Goal: Information Seeking & Learning: Learn about a topic

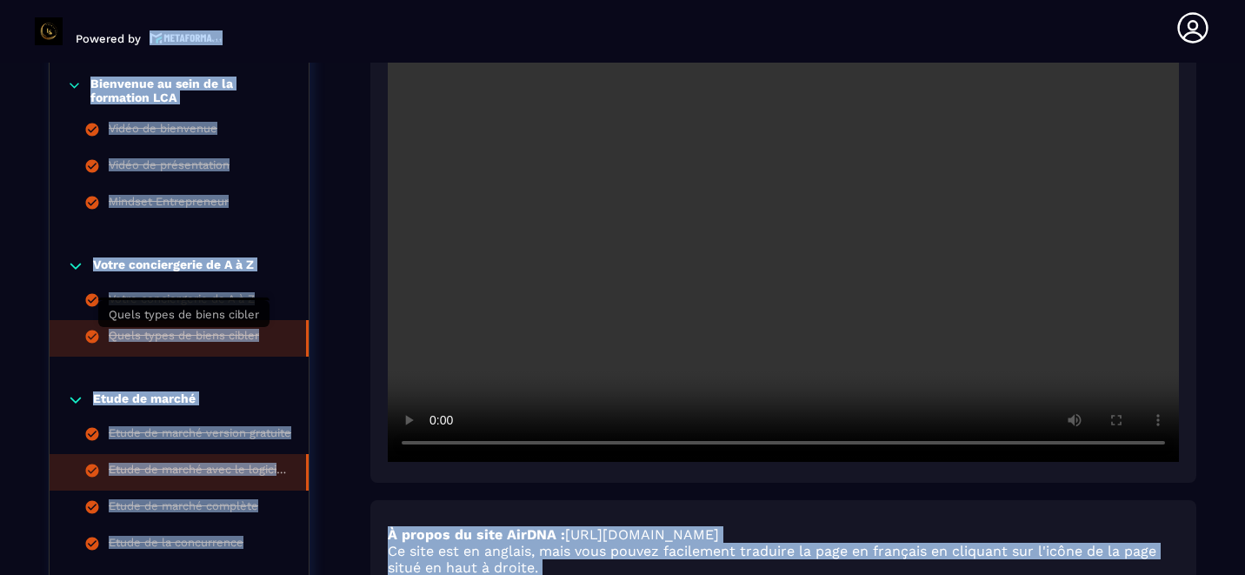
scroll to position [494, 0]
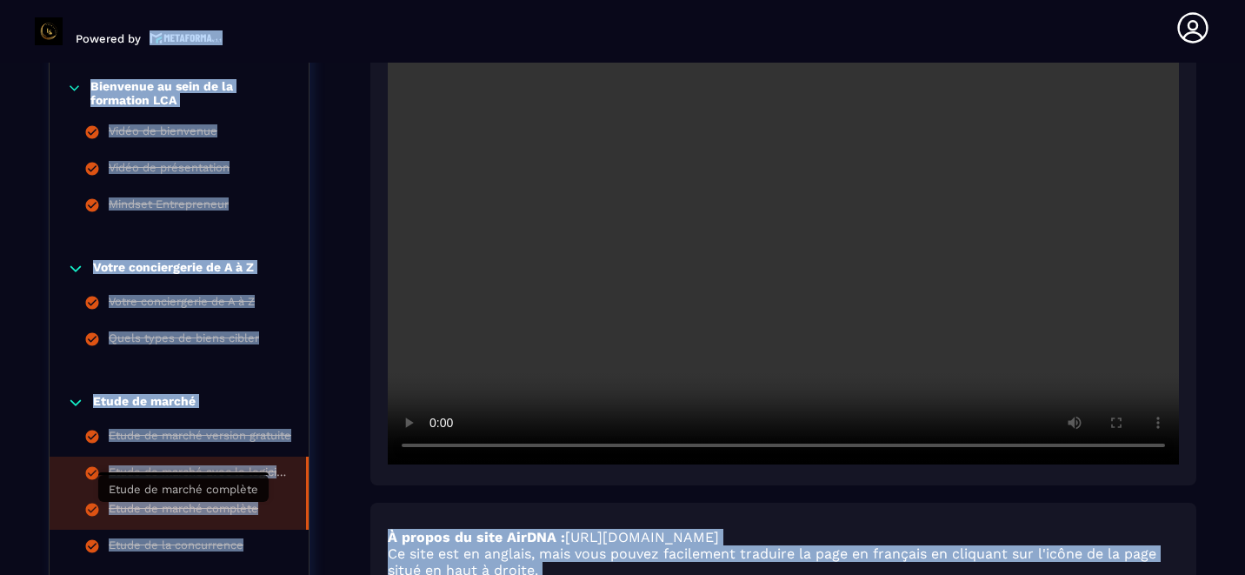
click at [197, 506] on div "Etude de marché complète" at bounding box center [184, 511] width 150 height 19
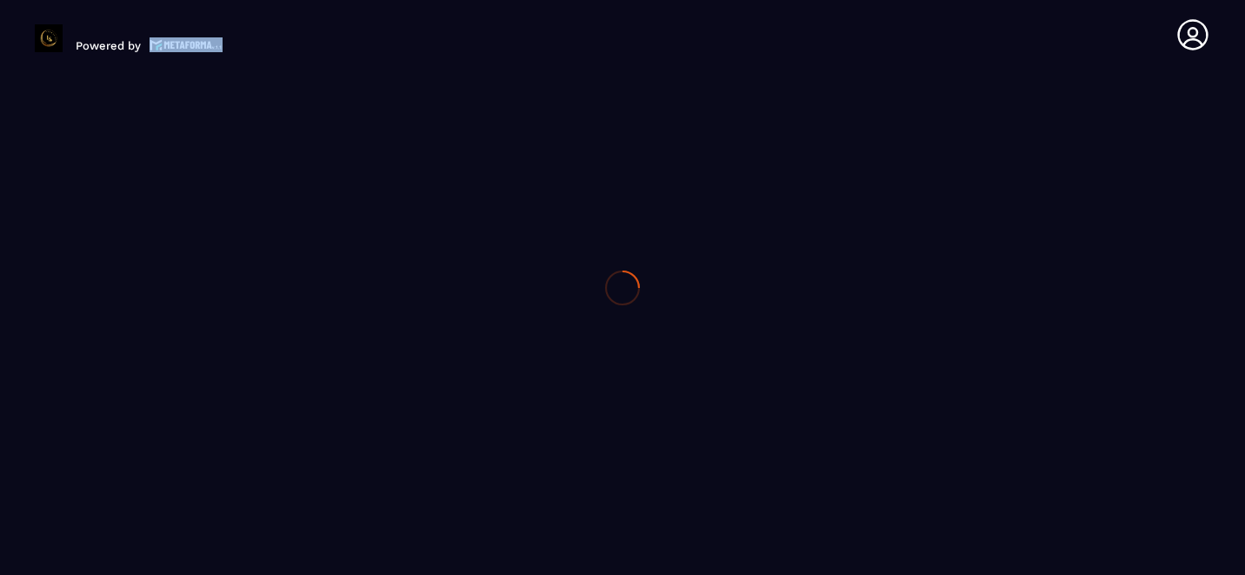
click at [197, 506] on div at bounding box center [622, 287] width 1245 height 575
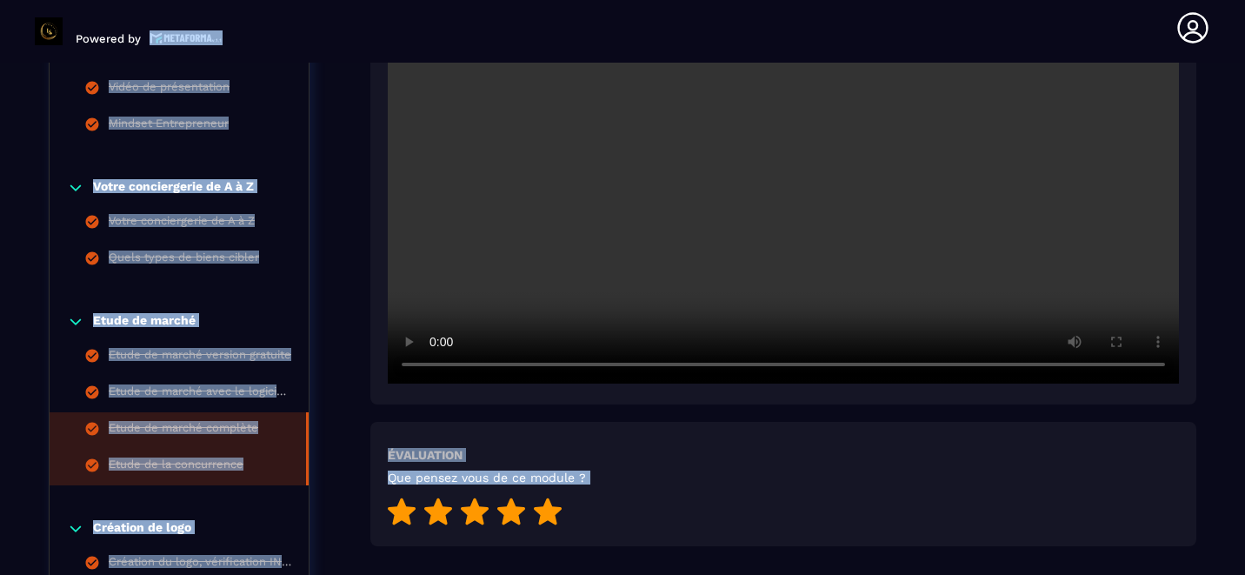
scroll to position [576, 0]
click at [172, 462] on div "Etude de la concurrence" at bounding box center [176, 465] width 135 height 19
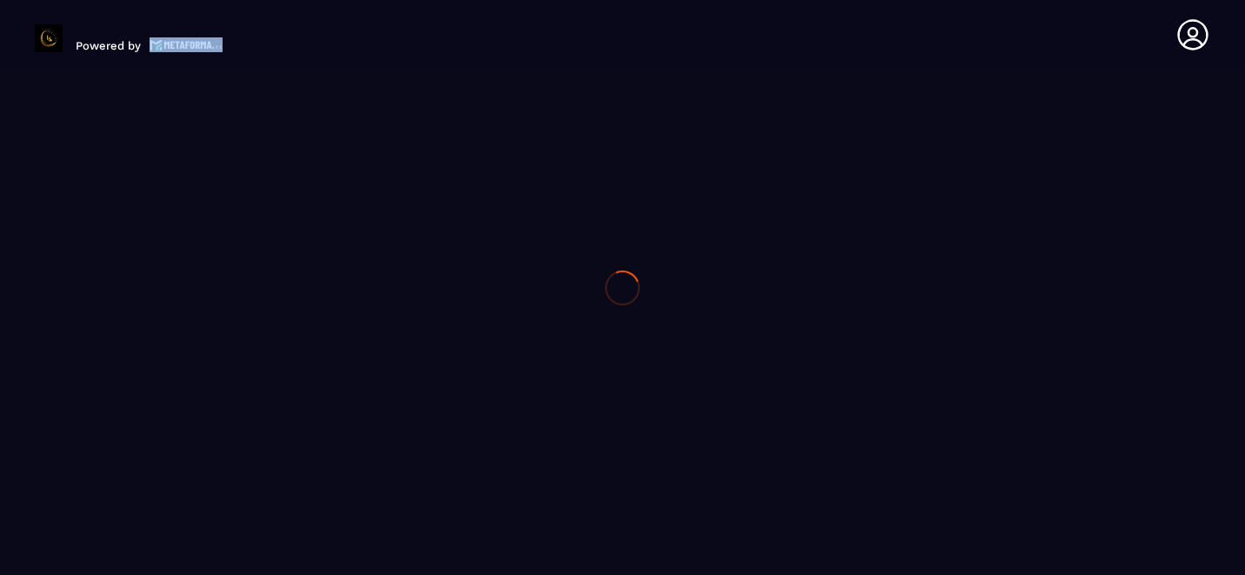
click at [172, 462] on div at bounding box center [622, 287] width 1245 height 575
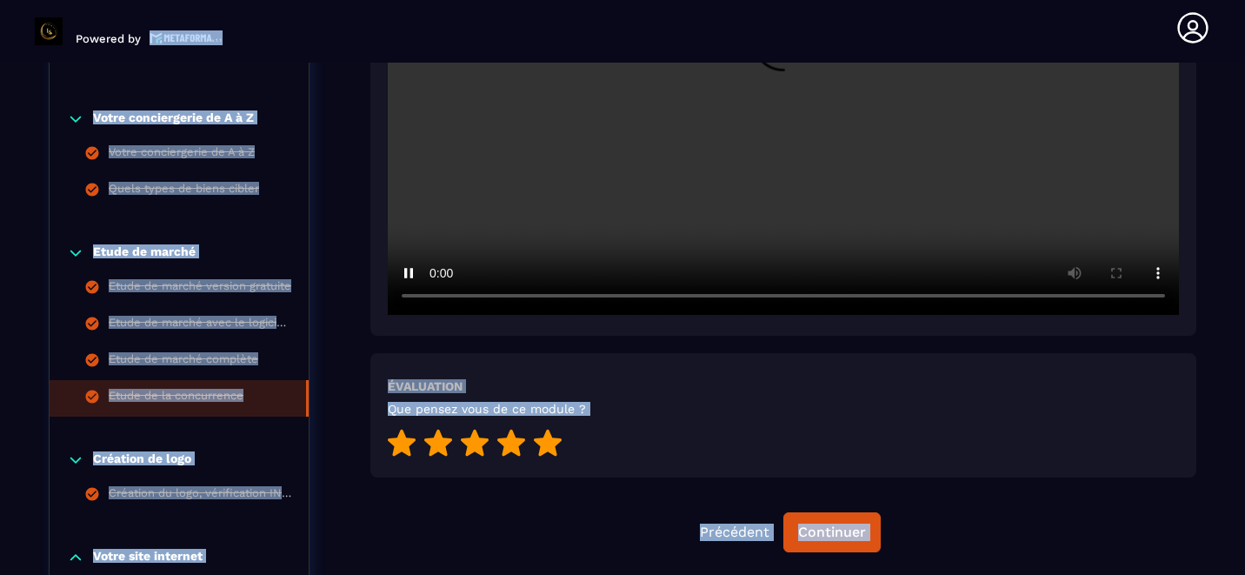
scroll to position [642, 0]
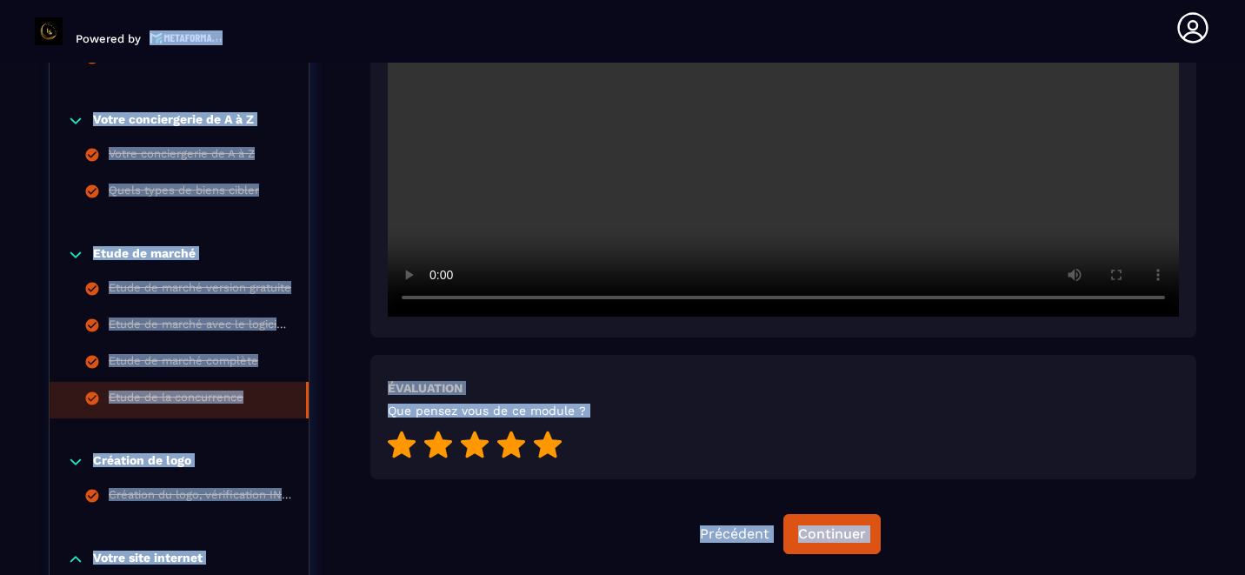
click at [152, 462] on p "Création de logo" at bounding box center [142, 461] width 98 height 17
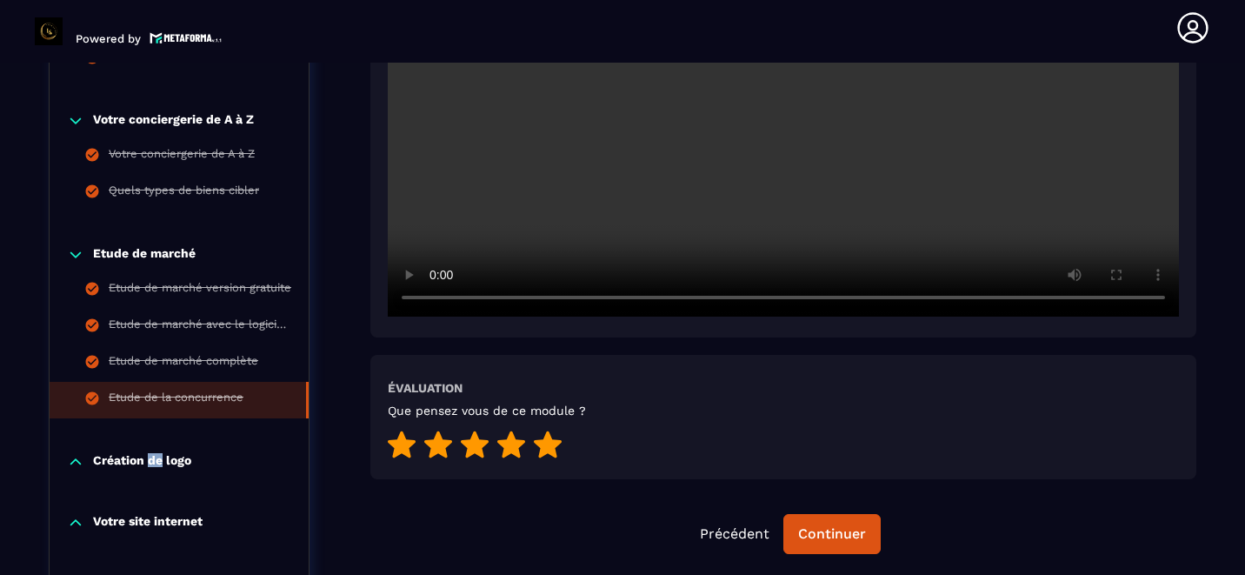
click at [152, 462] on p "Création de logo" at bounding box center [142, 461] width 98 height 17
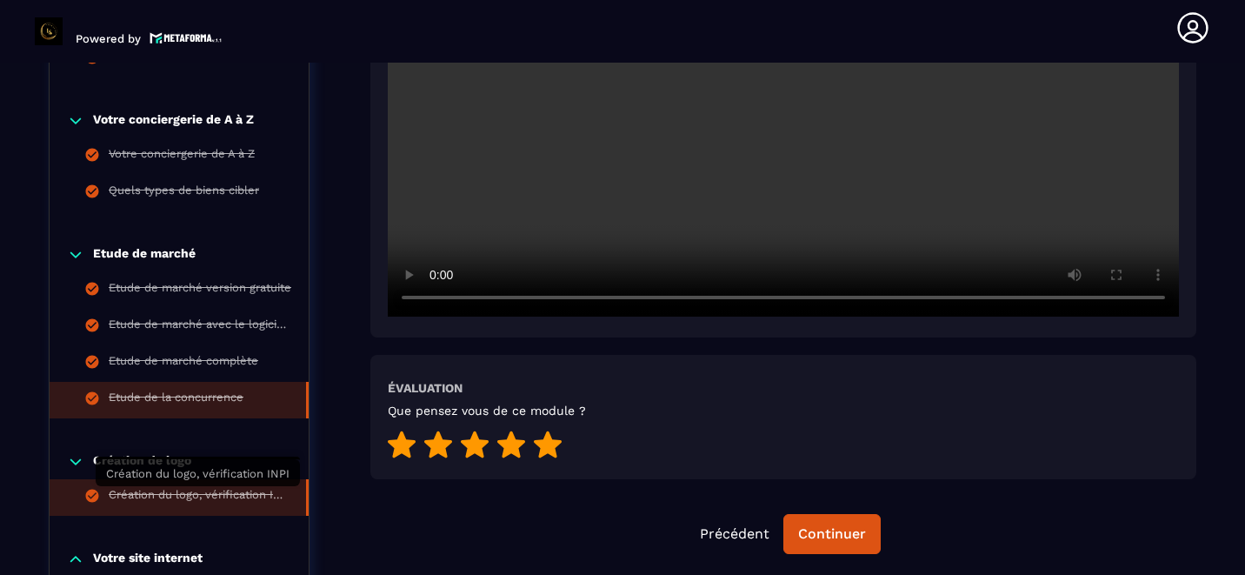
click at [118, 492] on div "Création du logo, vérification INPI" at bounding box center [199, 497] width 180 height 19
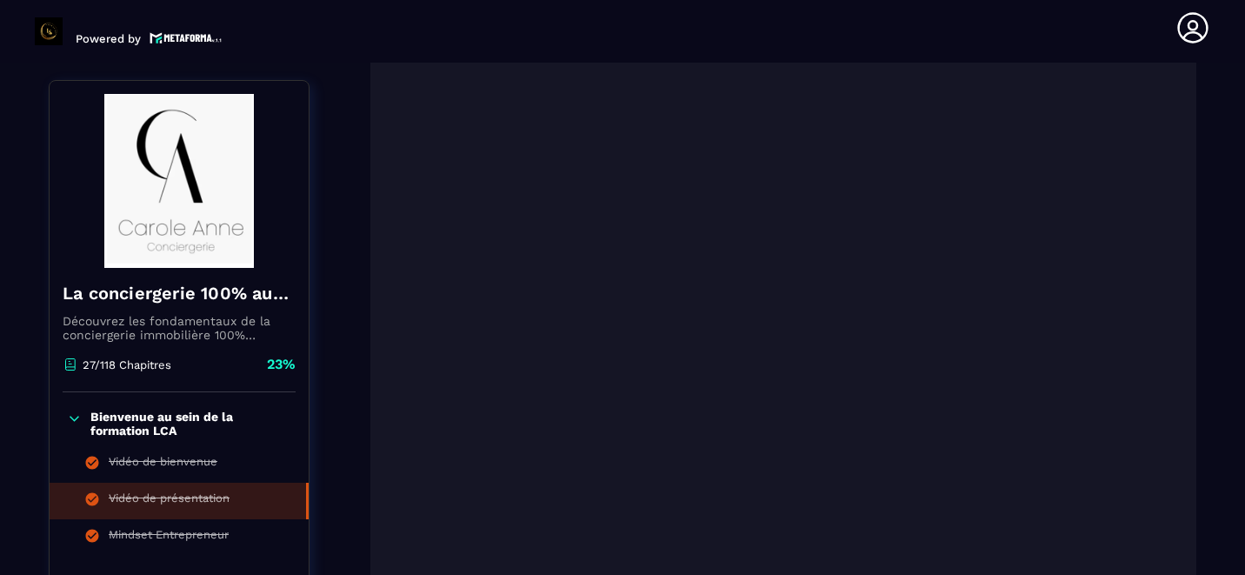
scroll to position [245, 0]
click at [257, 508] on li "Vidéo de présentation" at bounding box center [179, 501] width 259 height 37
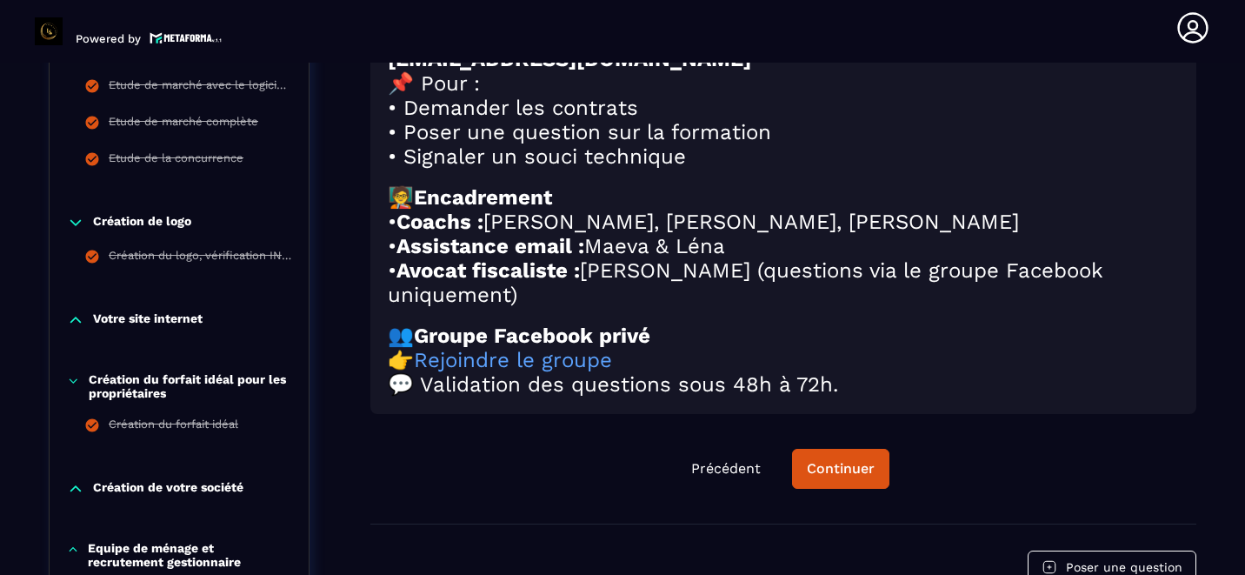
scroll to position [883, 0]
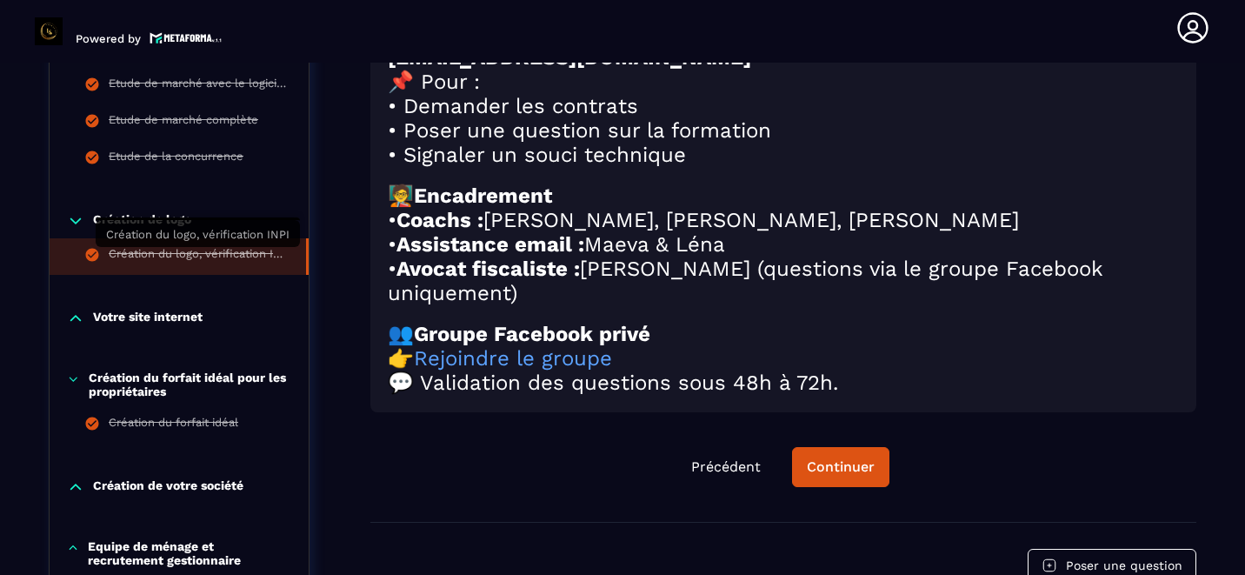
click at [156, 250] on div "Création du logo, vérification INPI" at bounding box center [199, 256] width 180 height 19
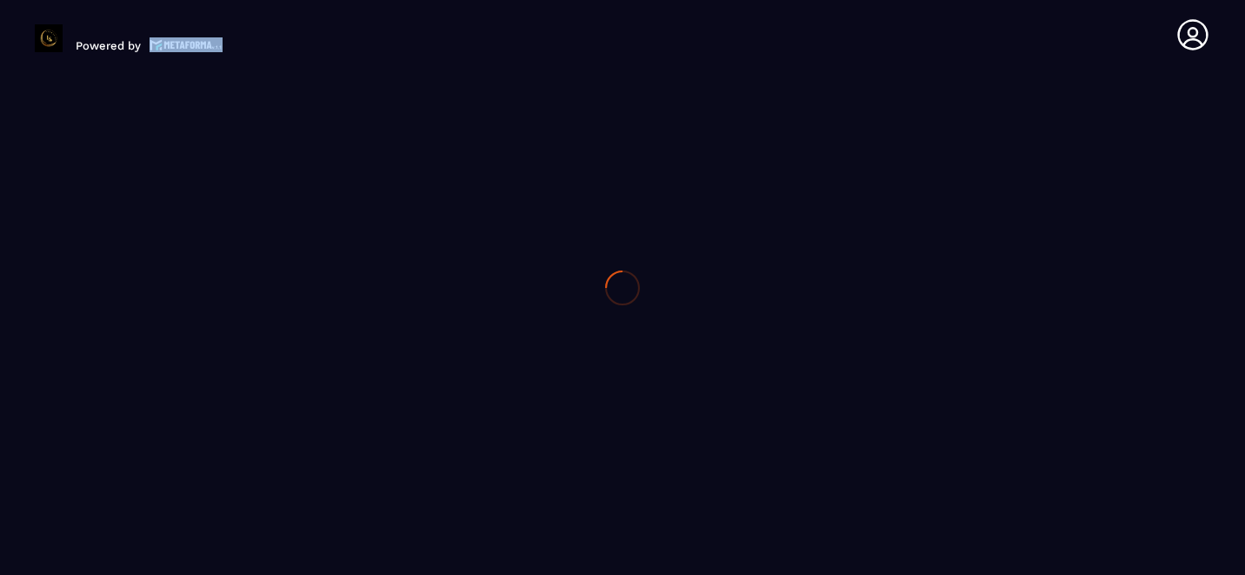
click at [156, 250] on div at bounding box center [622, 287] width 1245 height 575
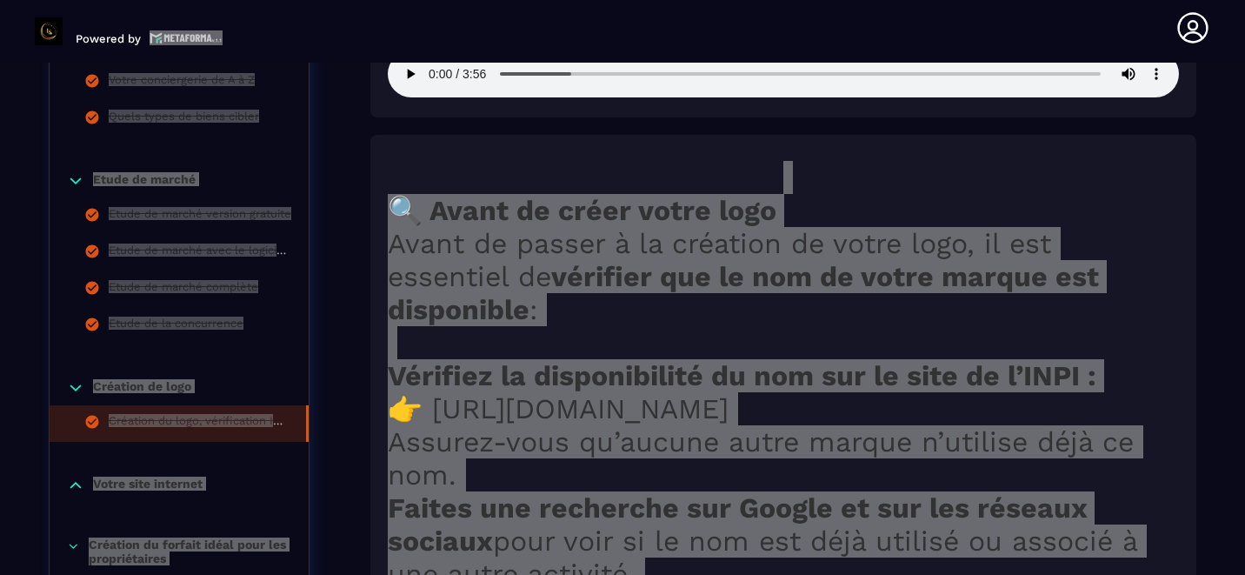
scroll to position [1314, 0]
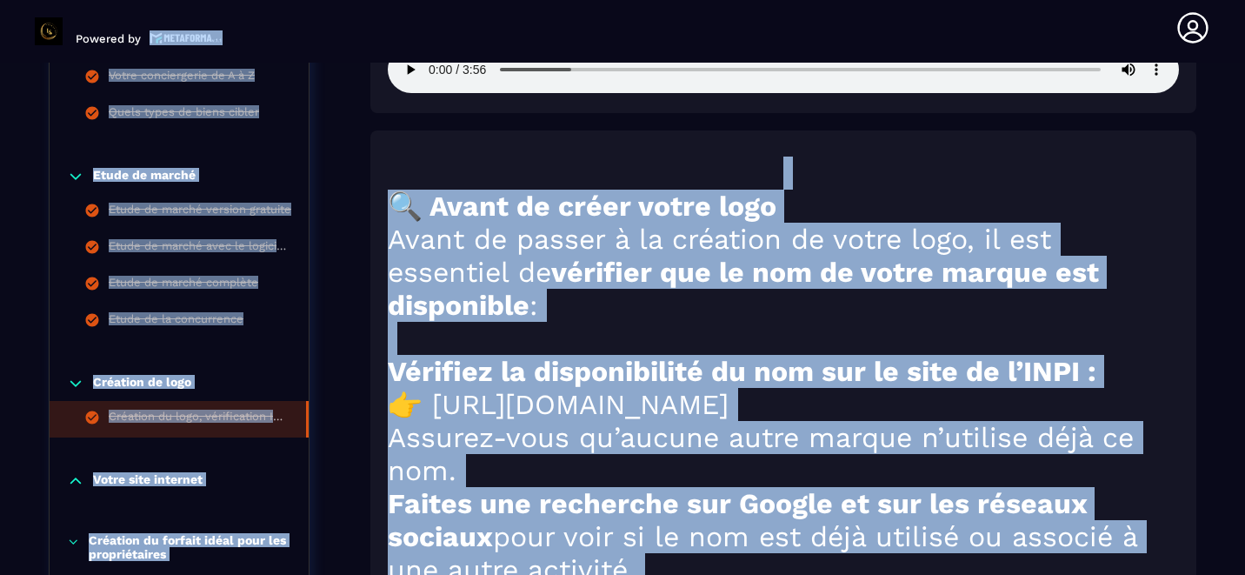
click at [161, 479] on p "Votre site internet" at bounding box center [148, 480] width 110 height 17
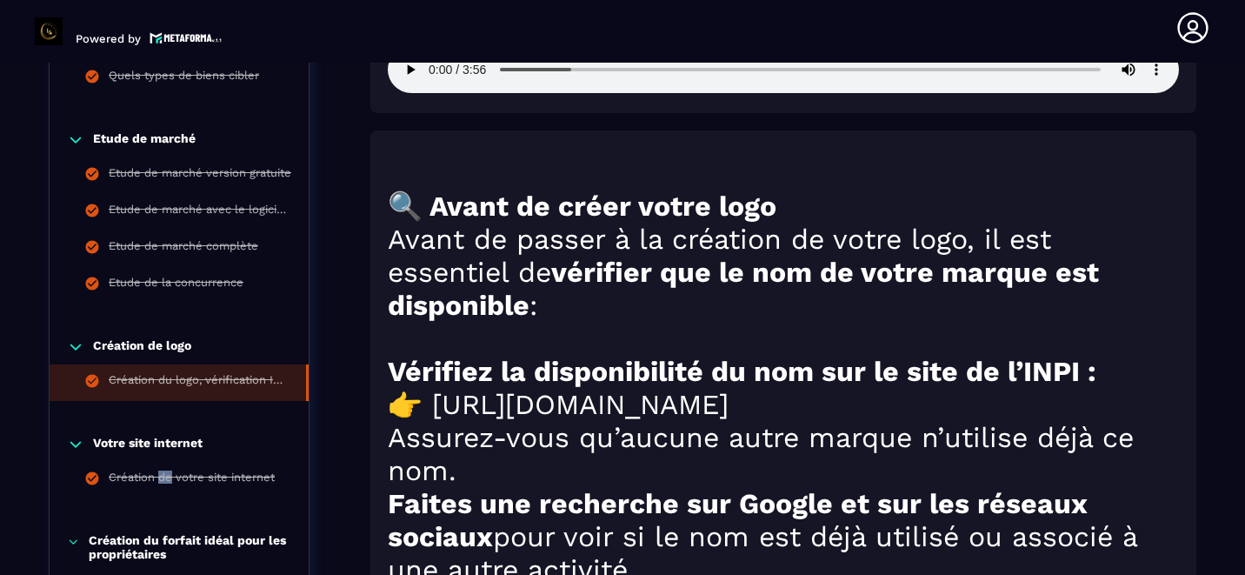
click at [161, 479] on div "Création de votre site internet" at bounding box center [192, 479] width 166 height 19
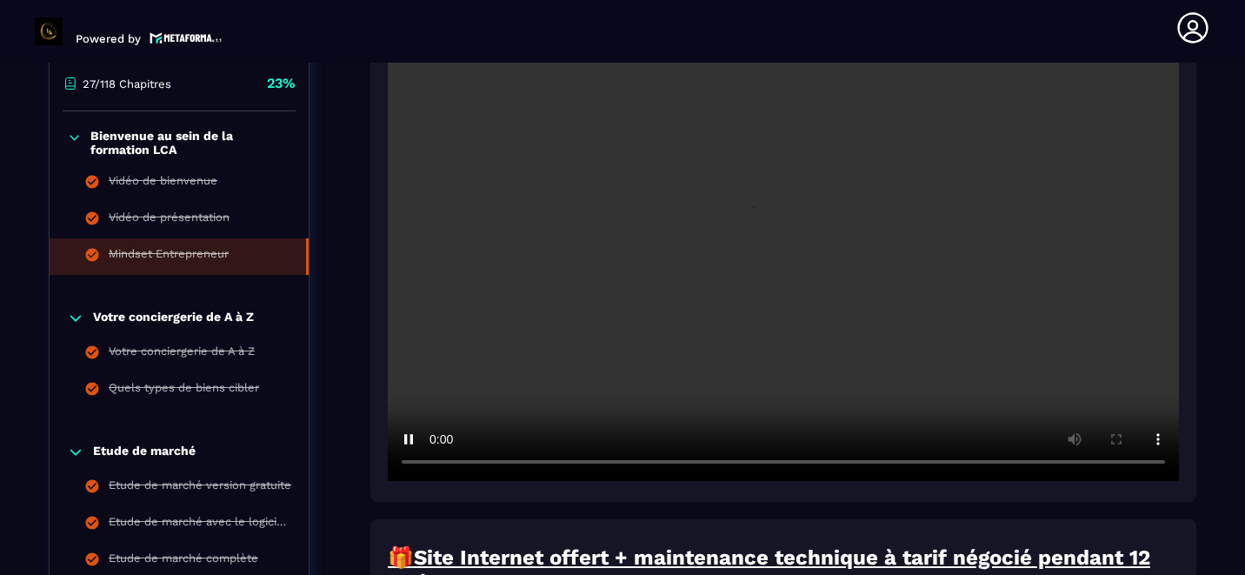
scroll to position [448, 0]
